Goal: Information Seeking & Learning: Check status

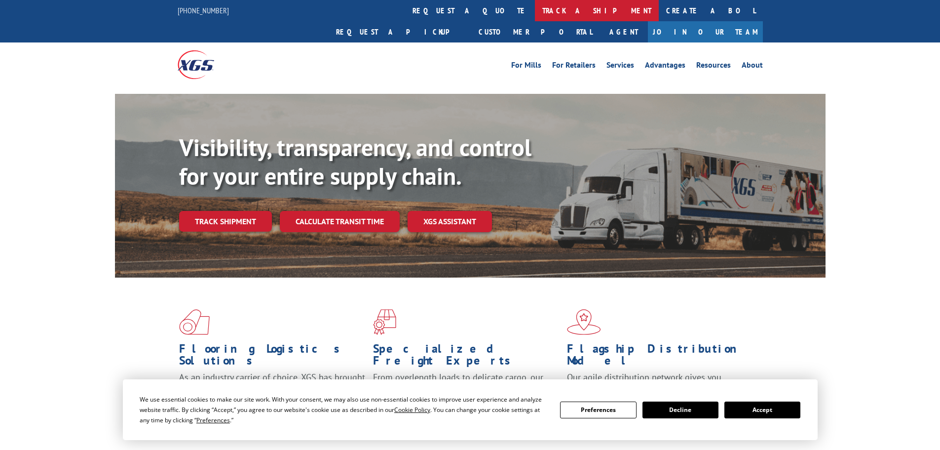
click at [535, 12] on link "track a shipment" at bounding box center [597, 10] width 124 height 21
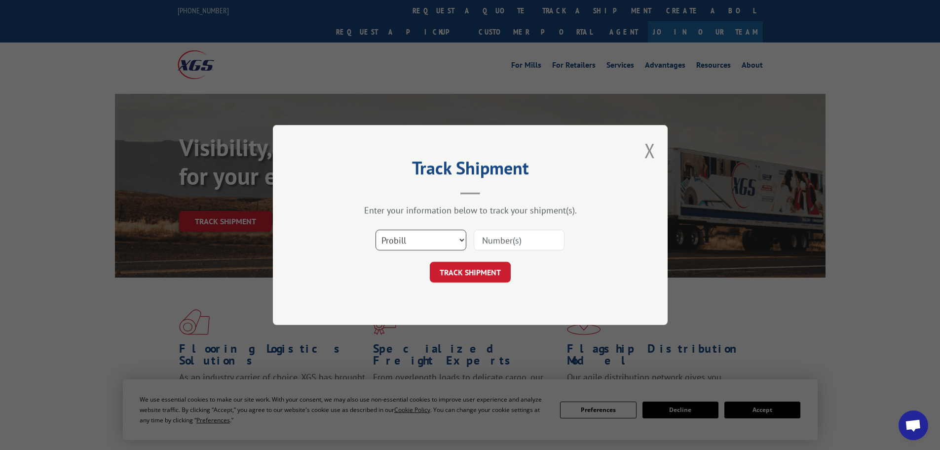
click at [430, 241] on select "Select category... Probill BOL PO" at bounding box center [421, 240] width 91 height 21
select select "po"
click at [376, 230] on select "Select category... Probill BOL PO" at bounding box center [421, 240] width 91 height 21
click at [504, 235] on input at bounding box center [519, 240] width 91 height 21
paste input "26531793"
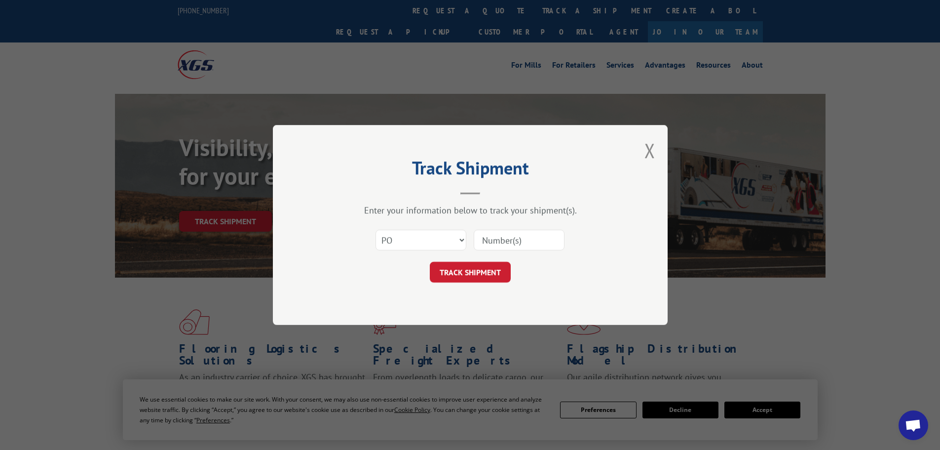
type input "26531793"
click button "TRACK SHIPMENT" at bounding box center [470, 272] width 81 height 21
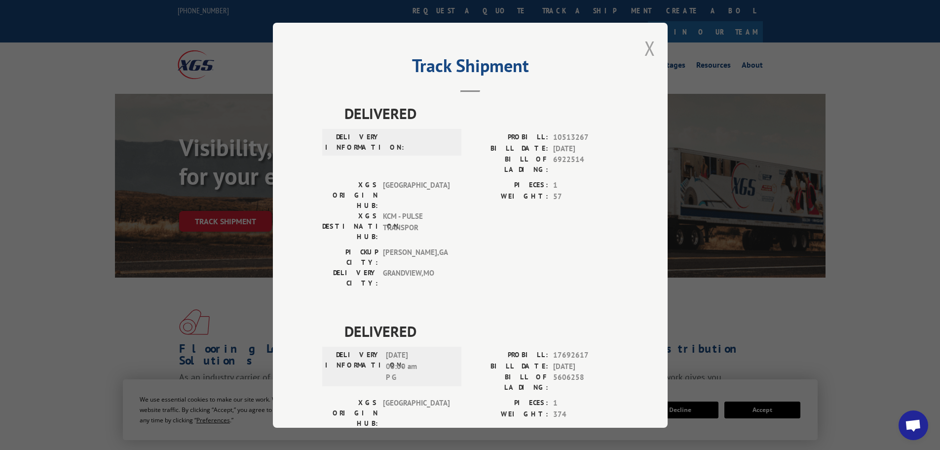
click at [645, 48] on button "Close modal" at bounding box center [650, 48] width 11 height 26
